Goal: Task Accomplishment & Management: Use online tool/utility

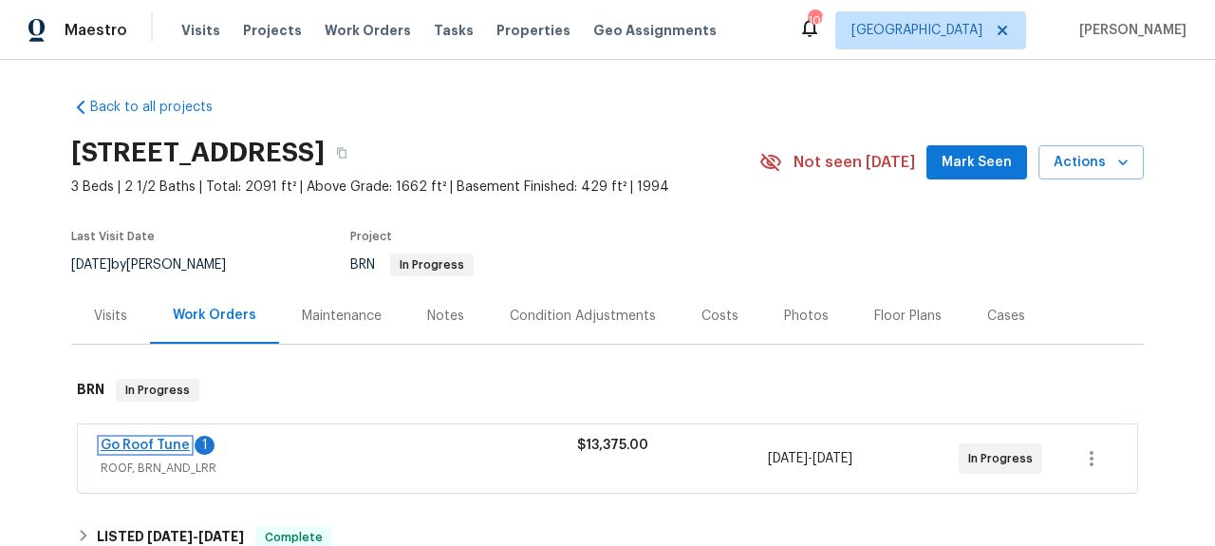
click at [114, 447] on link "Go Roof Tune" at bounding box center [145, 445] width 89 height 13
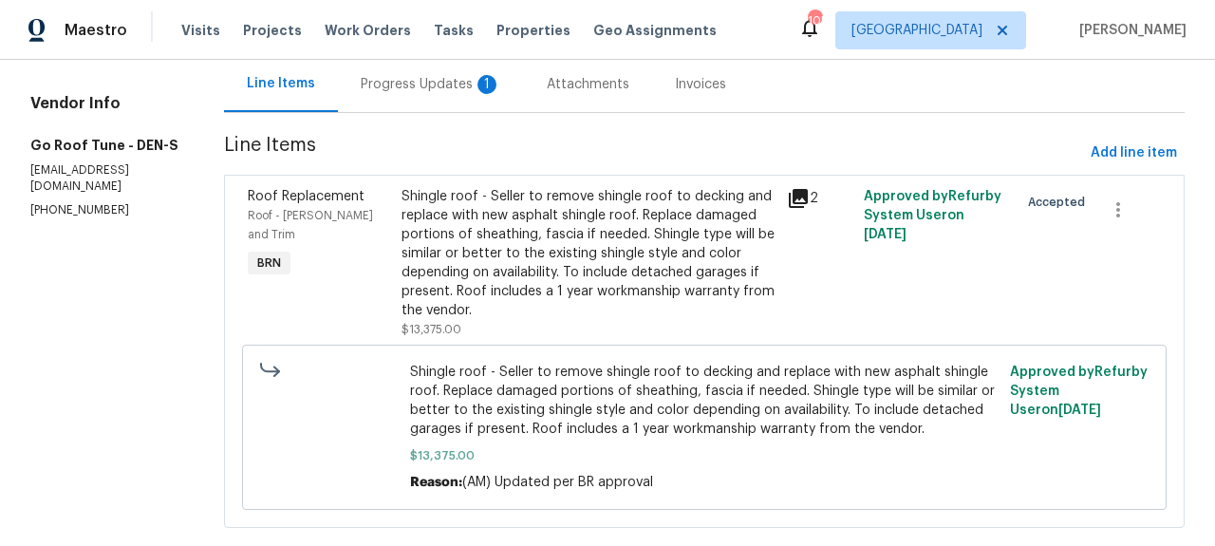
scroll to position [208, 0]
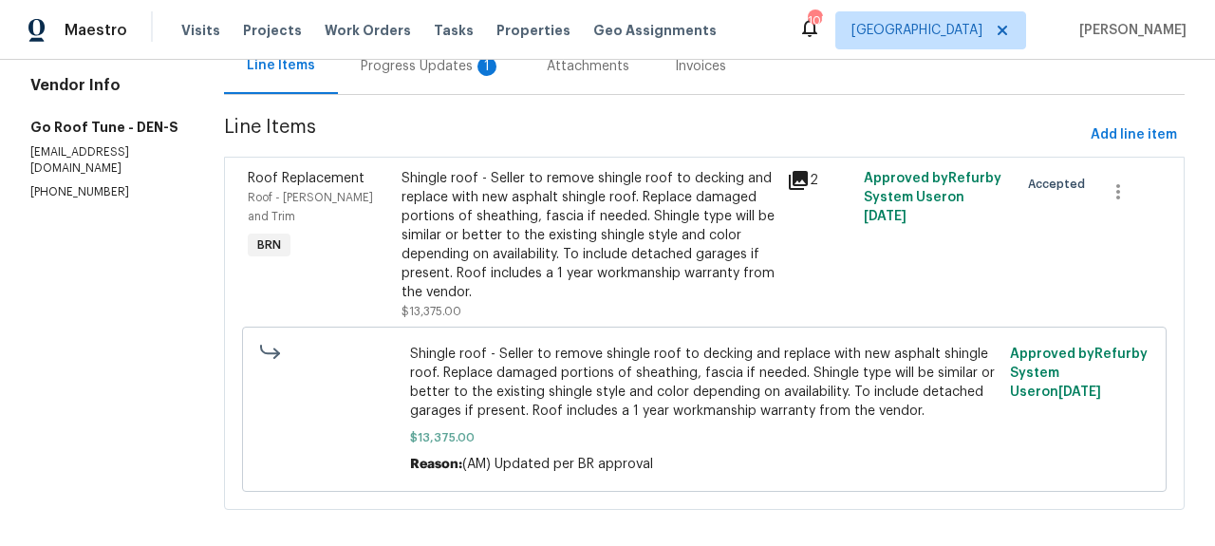
click at [796, 177] on icon at bounding box center [798, 180] width 23 height 23
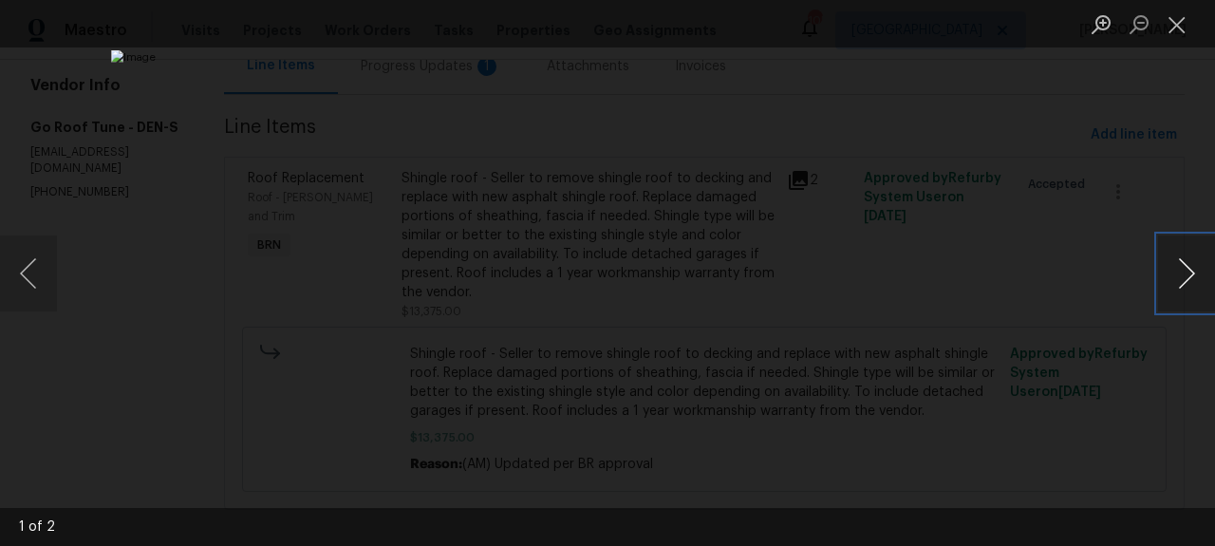
click at [1194, 286] on button "Next image" at bounding box center [1186, 273] width 57 height 76
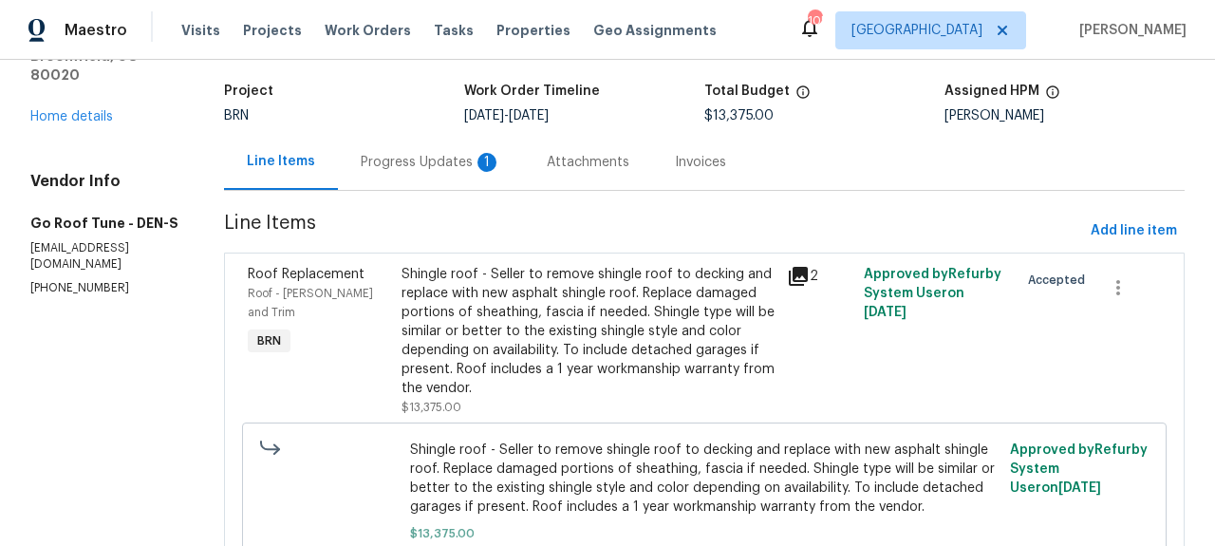
click at [460, 156] on div "Progress Updates 1" at bounding box center [431, 162] width 141 height 19
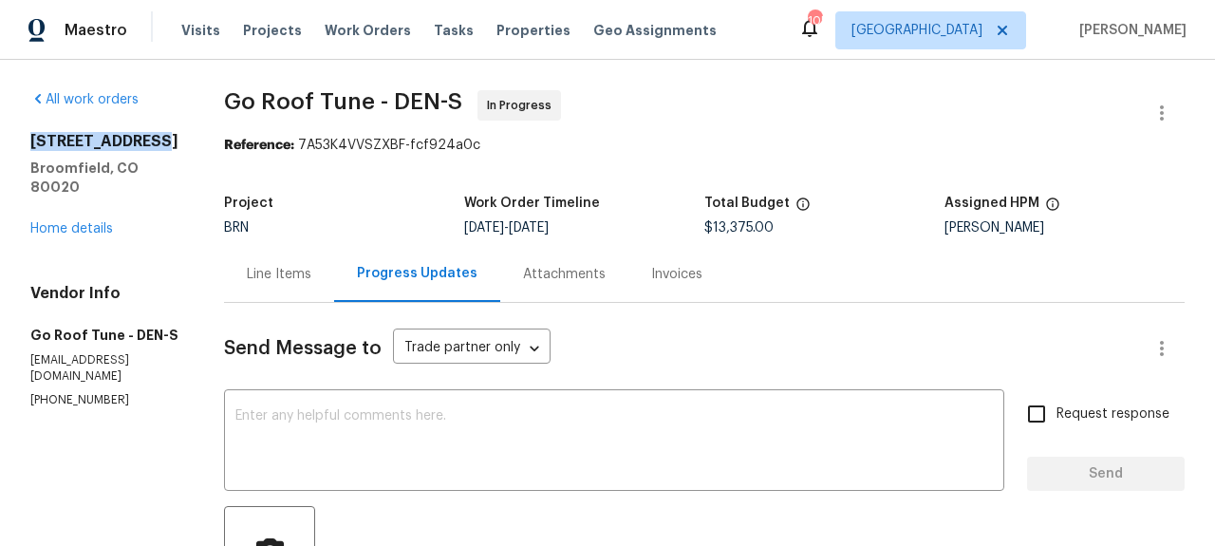
drag, startPoint x: 27, startPoint y: 135, endPoint x: 160, endPoint y: 135, distance: 133.9
copy h2 "5005 W 128th Pl"
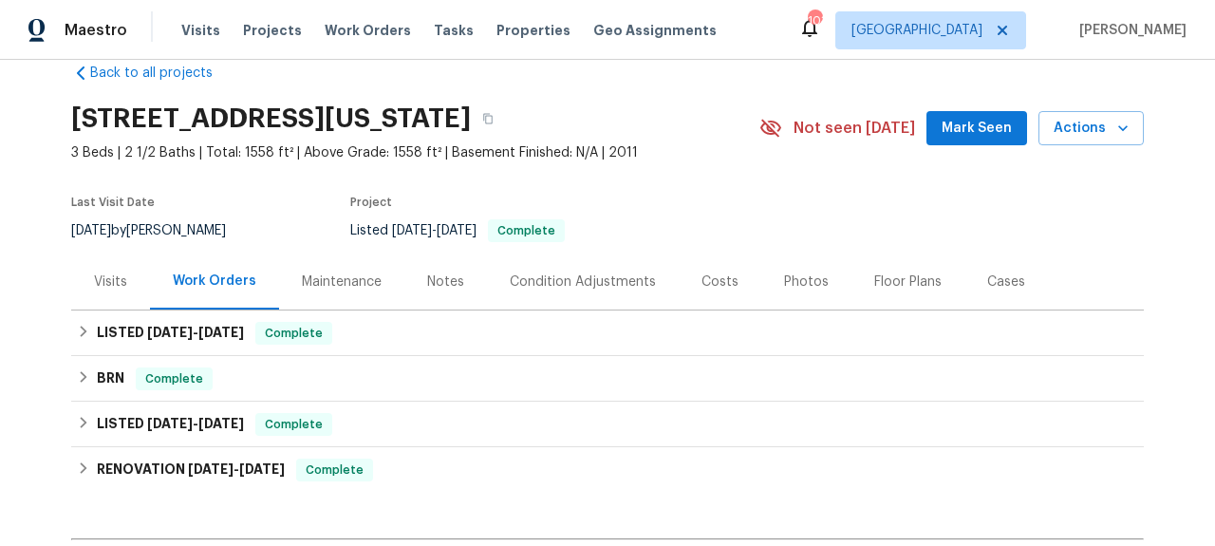
scroll to position [28, 0]
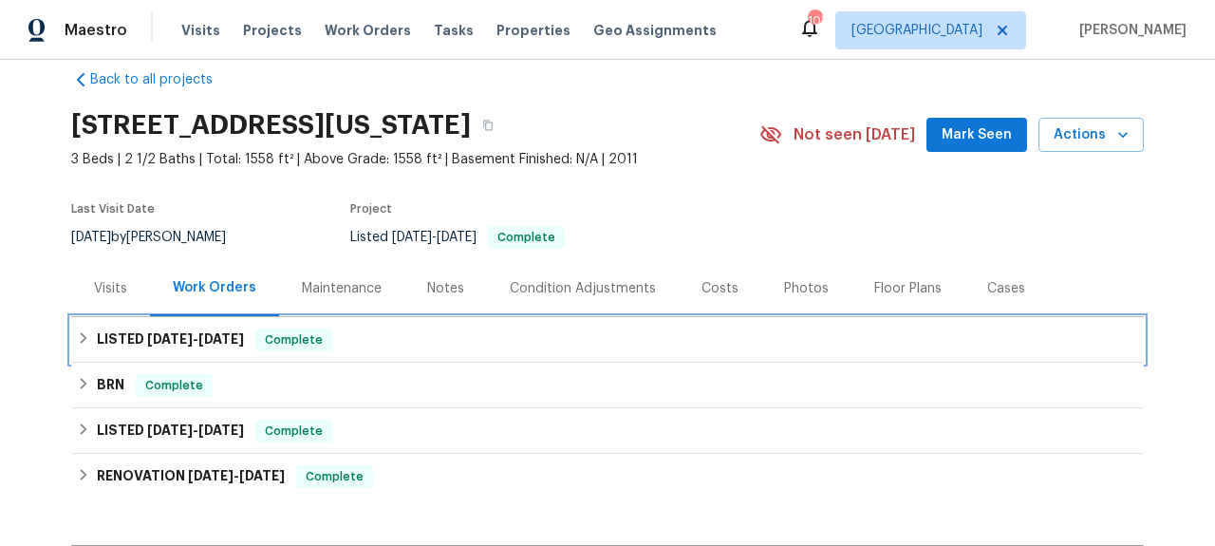
click at [387, 340] on div "LISTED [DATE] - [DATE] Complete" at bounding box center [607, 340] width 1061 height 23
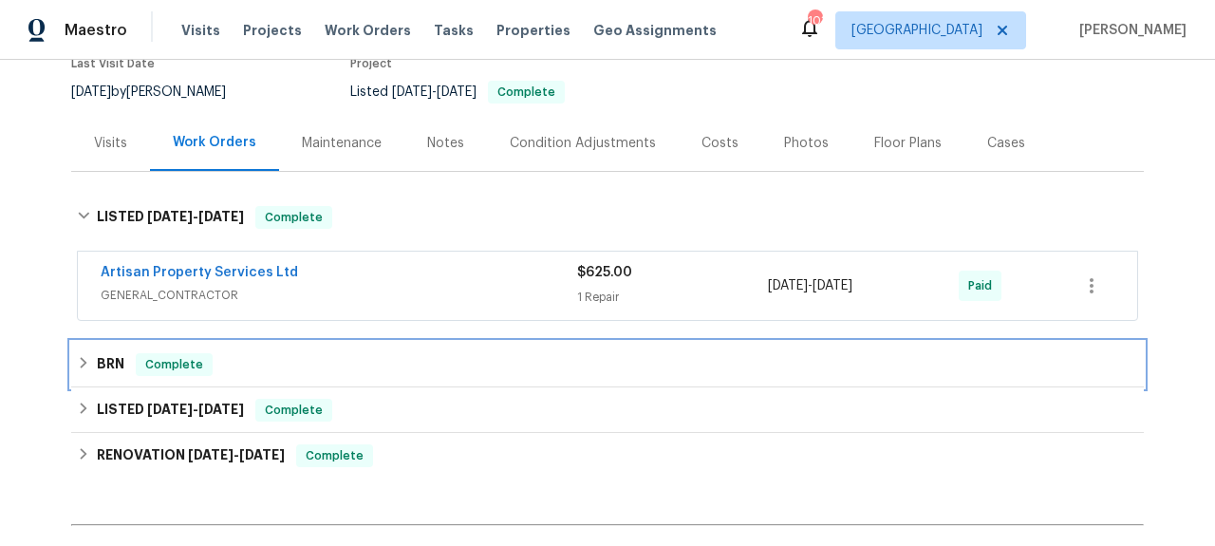
click at [364, 364] on div "BRN Complete" at bounding box center [607, 364] width 1061 height 23
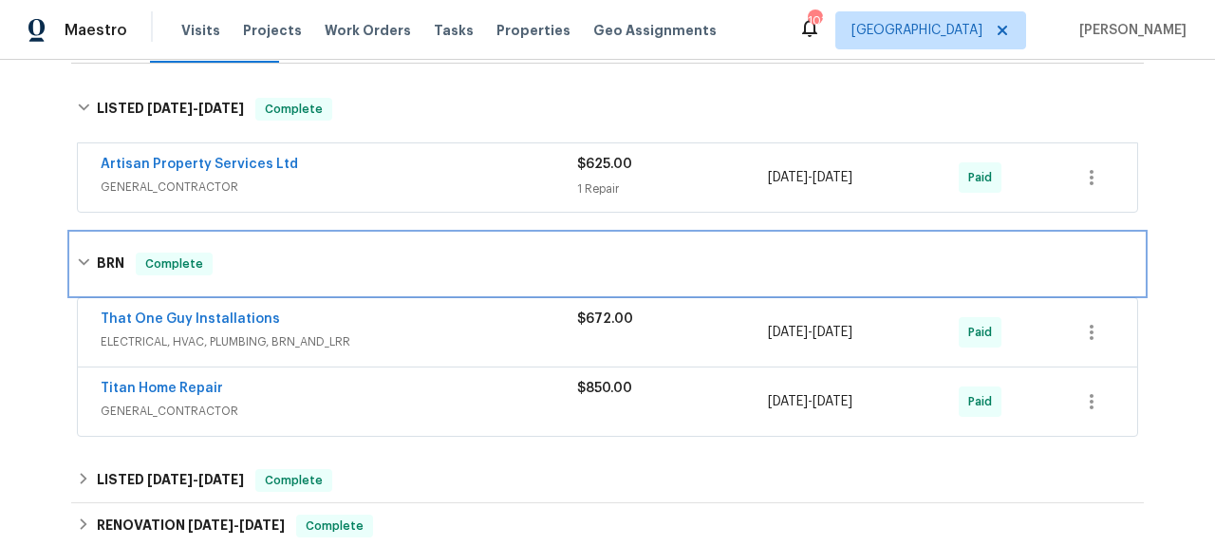
scroll to position [314, 0]
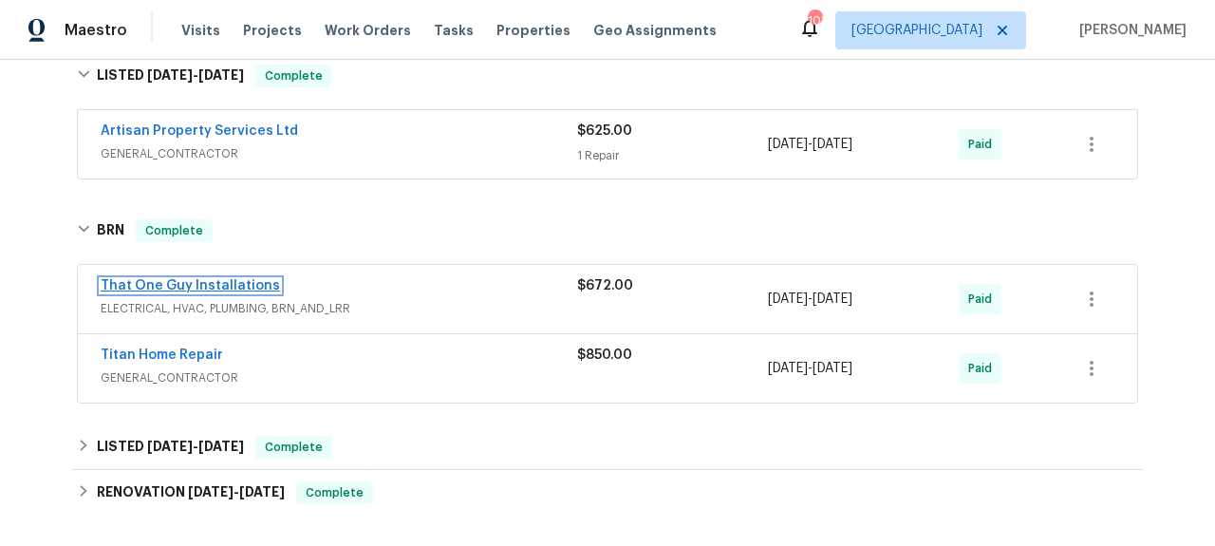
click at [241, 287] on link "That One Guy Installations" at bounding box center [190, 285] width 179 height 13
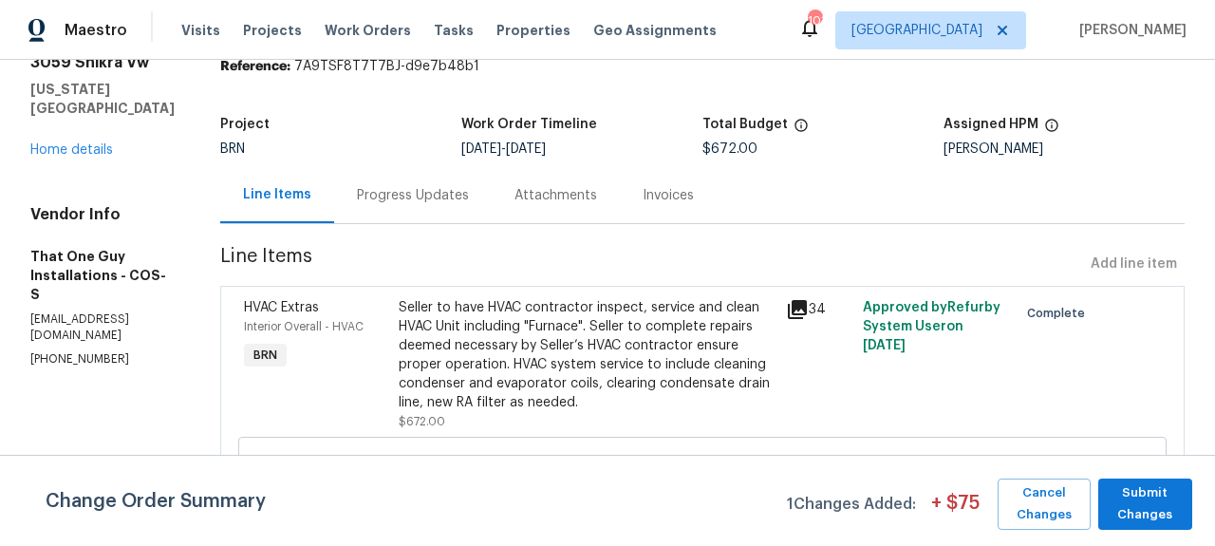
scroll to position [83, 0]
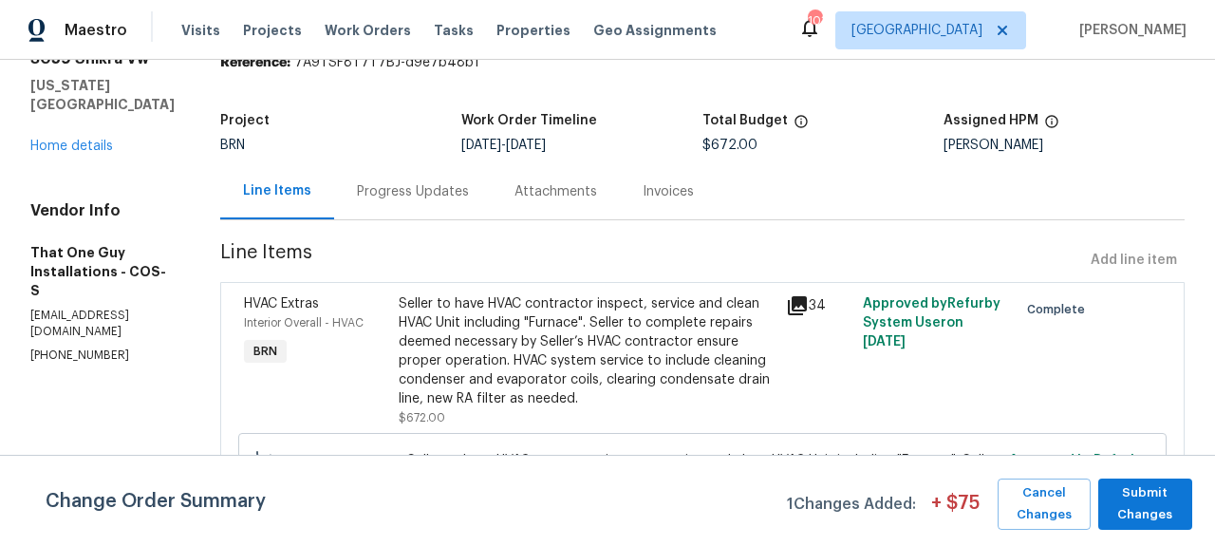
click at [662, 227] on section "That One Guy Installations - COS-S Paid Reference: 7A9TSF8T7T7BJ-d9e7b48b1 Proj…" at bounding box center [702, 323] width 965 height 631
click at [643, 190] on div "Invoices" at bounding box center [668, 191] width 51 height 19
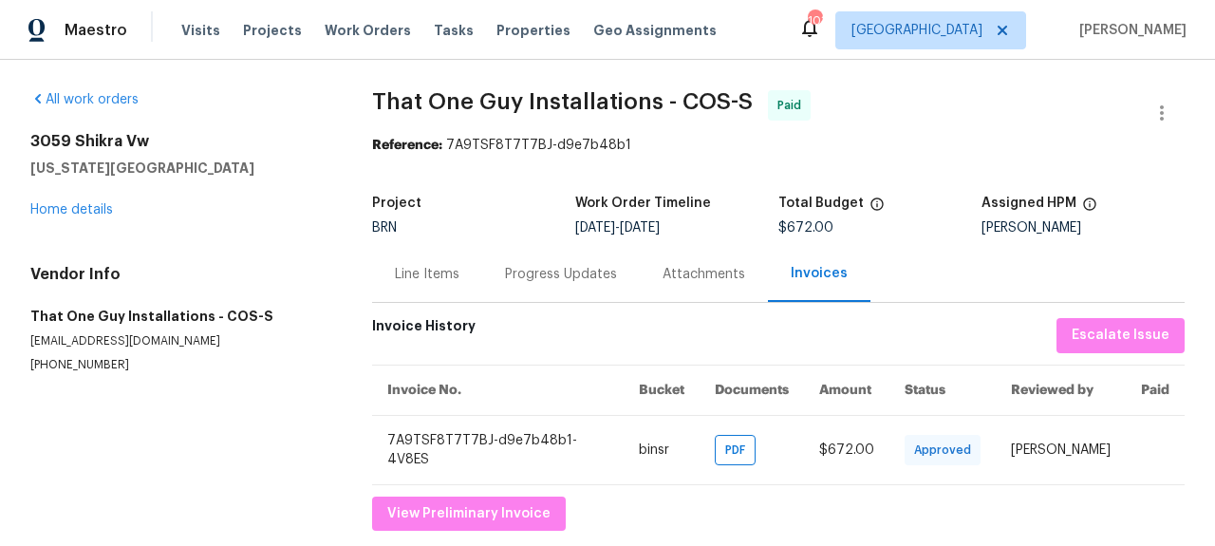
scroll to position [29, 0]
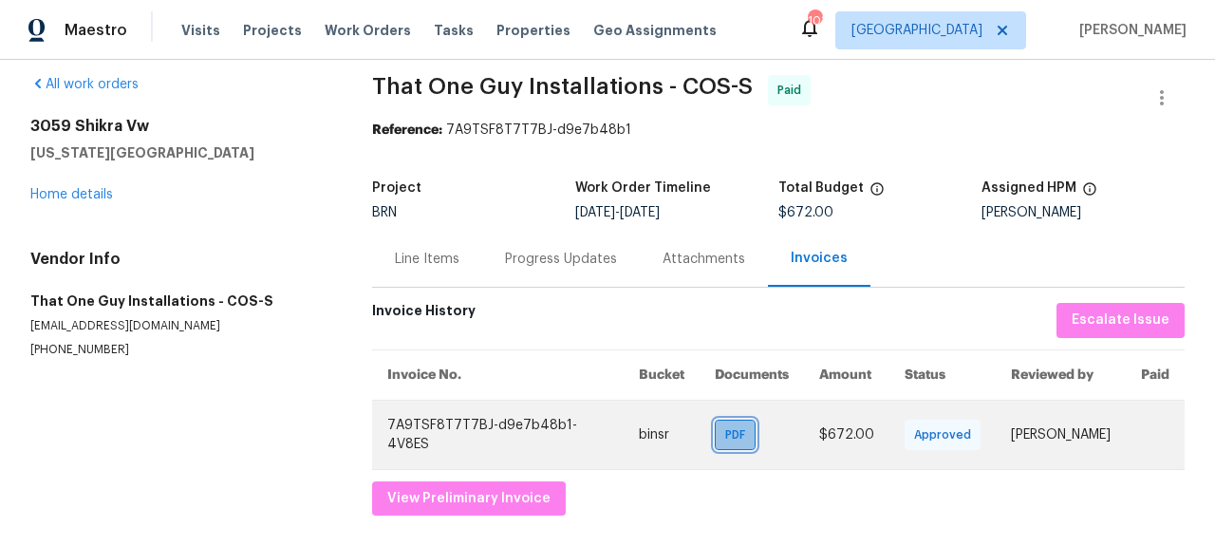
click at [725, 425] on span "PDF" at bounding box center [739, 434] width 28 height 19
drag, startPoint x: 699, startPoint y: 419, endPoint x: 663, endPoint y: 458, distance: 53.1
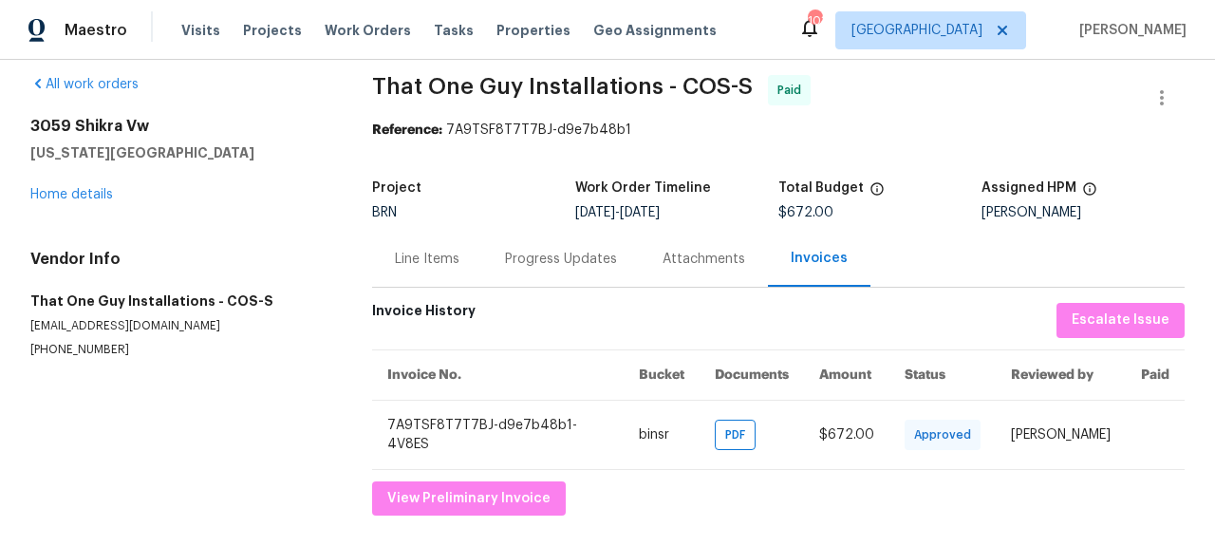
click at [1021, 452] on td "[PERSON_NAME]" at bounding box center [1061, 434] width 130 height 69
